Goal: Navigation & Orientation: Go to known website

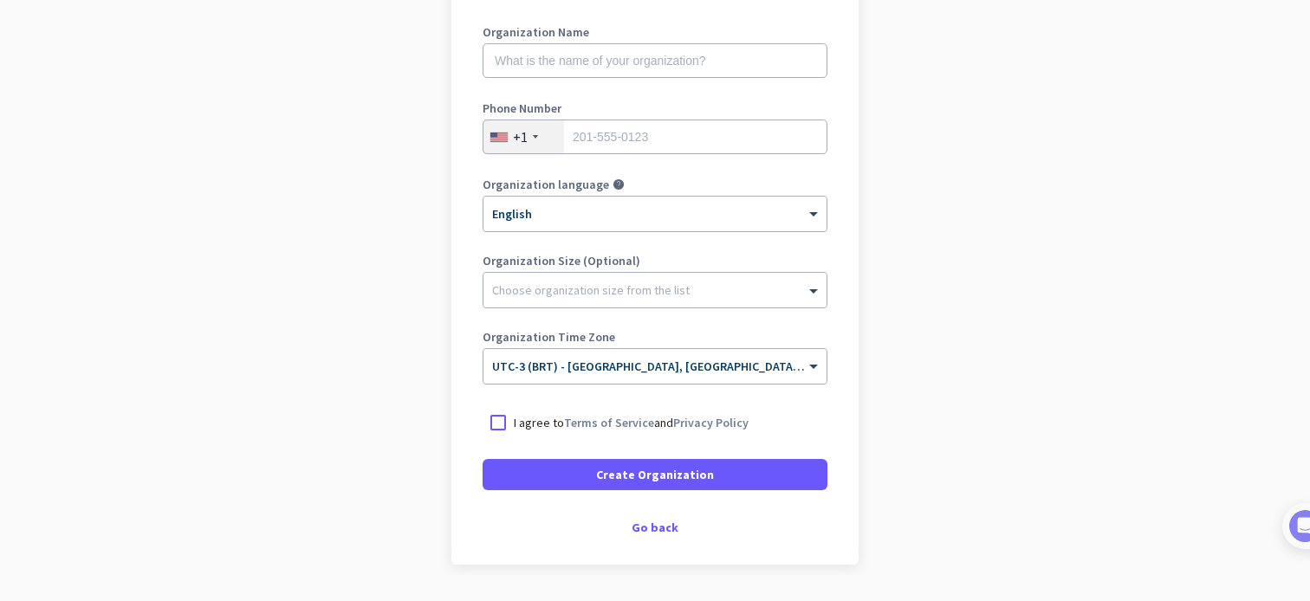
scroll to position [289, 0]
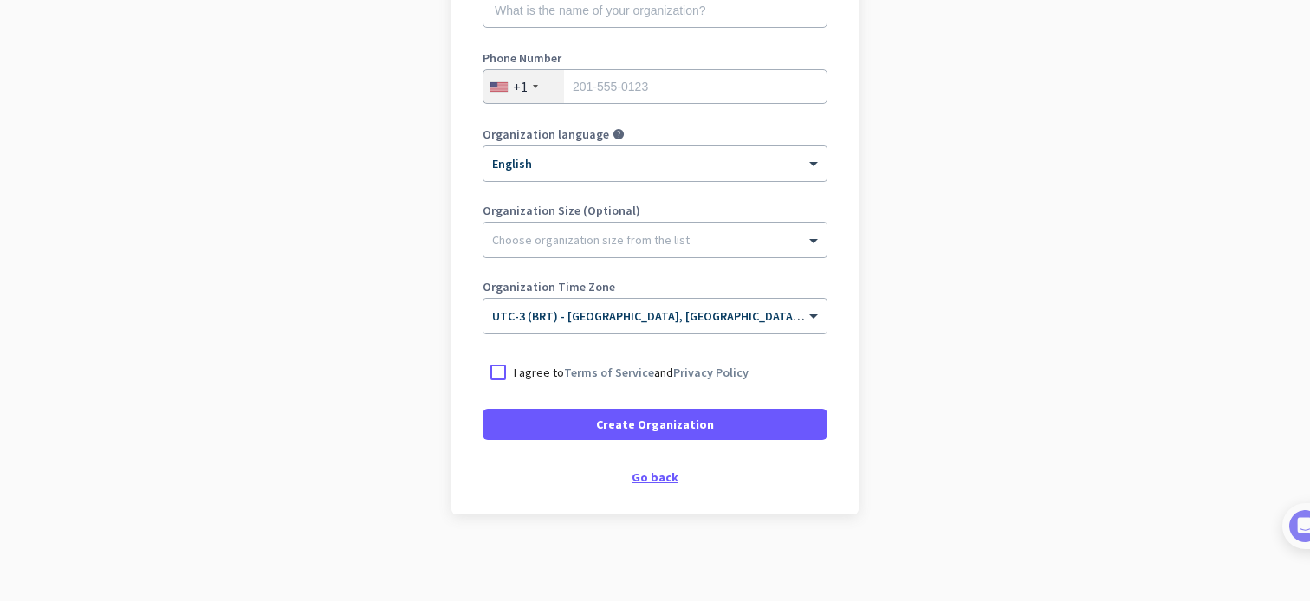
click at [653, 478] on div "Go back" at bounding box center [654, 477] width 345 height 12
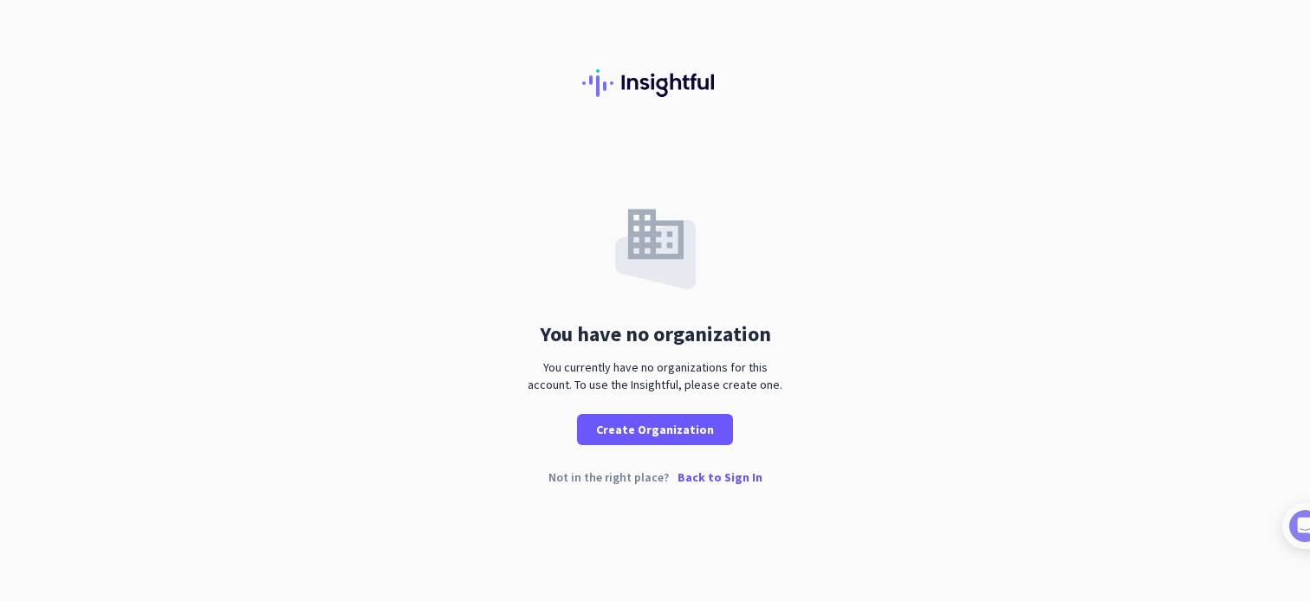
click at [703, 479] on p "Back to Sign In" at bounding box center [719, 477] width 85 height 12
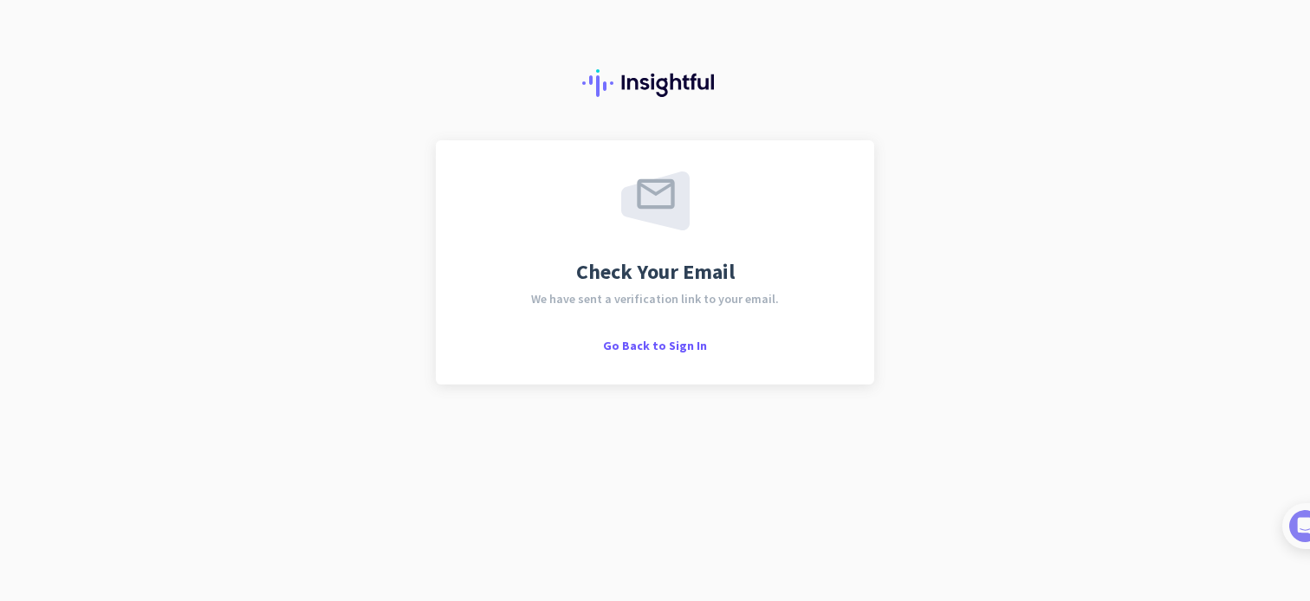
click at [653, 81] on img at bounding box center [655, 83] width 146 height 28
click at [652, 347] on span "Go Back to Sign In" at bounding box center [655, 346] width 104 height 16
